Goal: Navigation & Orientation: Find specific page/section

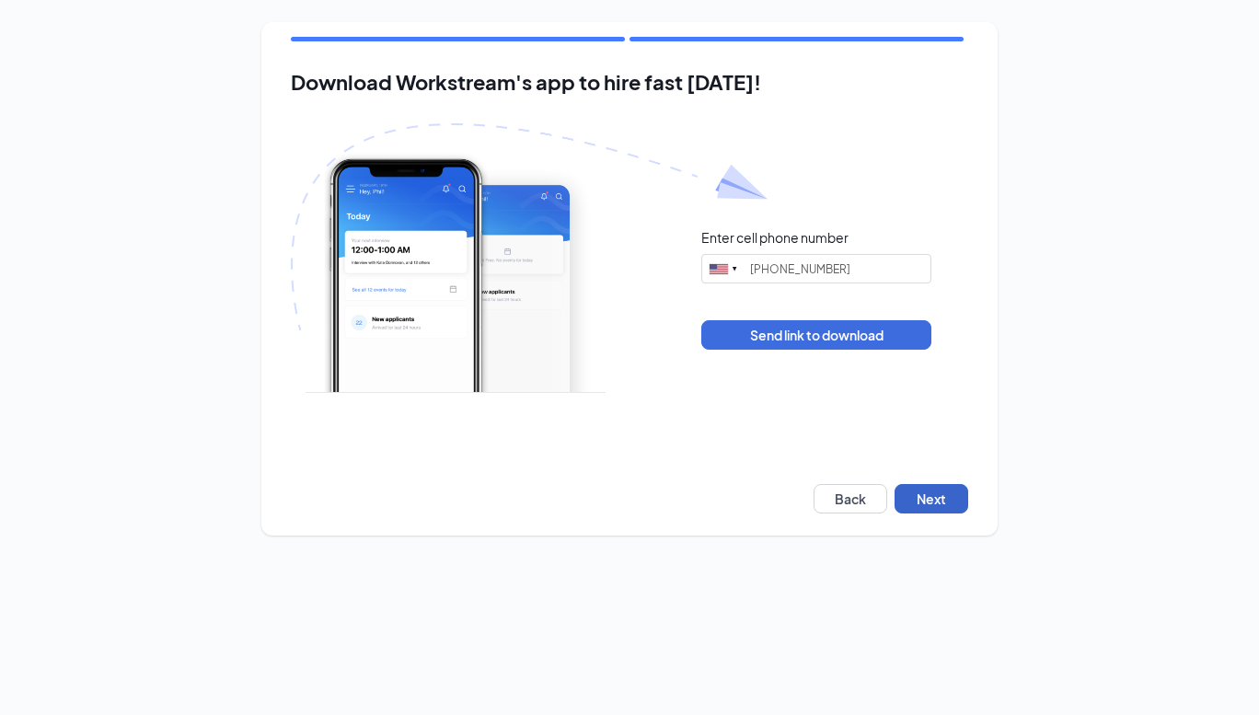
click at [952, 500] on button "Next" at bounding box center [931, 498] width 74 height 29
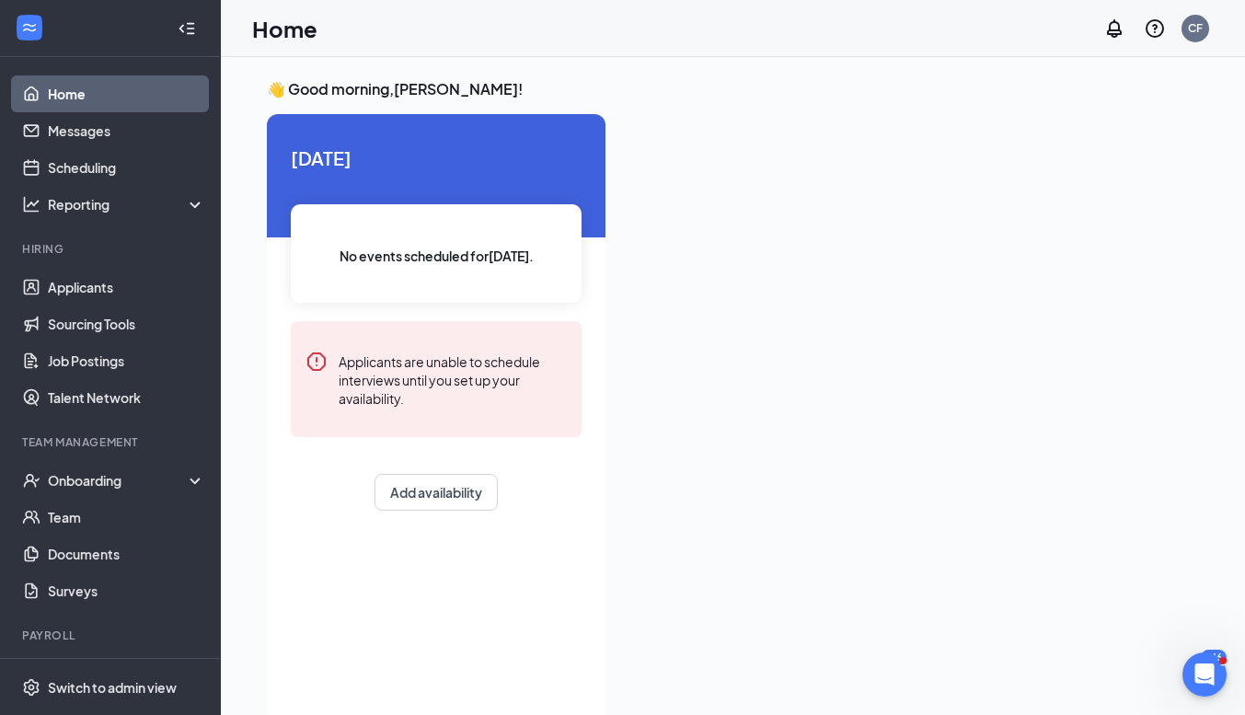
click at [70, 84] on link "Home" at bounding box center [126, 93] width 157 height 37
click at [63, 520] on link "Team" at bounding box center [126, 517] width 157 height 37
